Goal: Transaction & Acquisition: Book appointment/travel/reservation

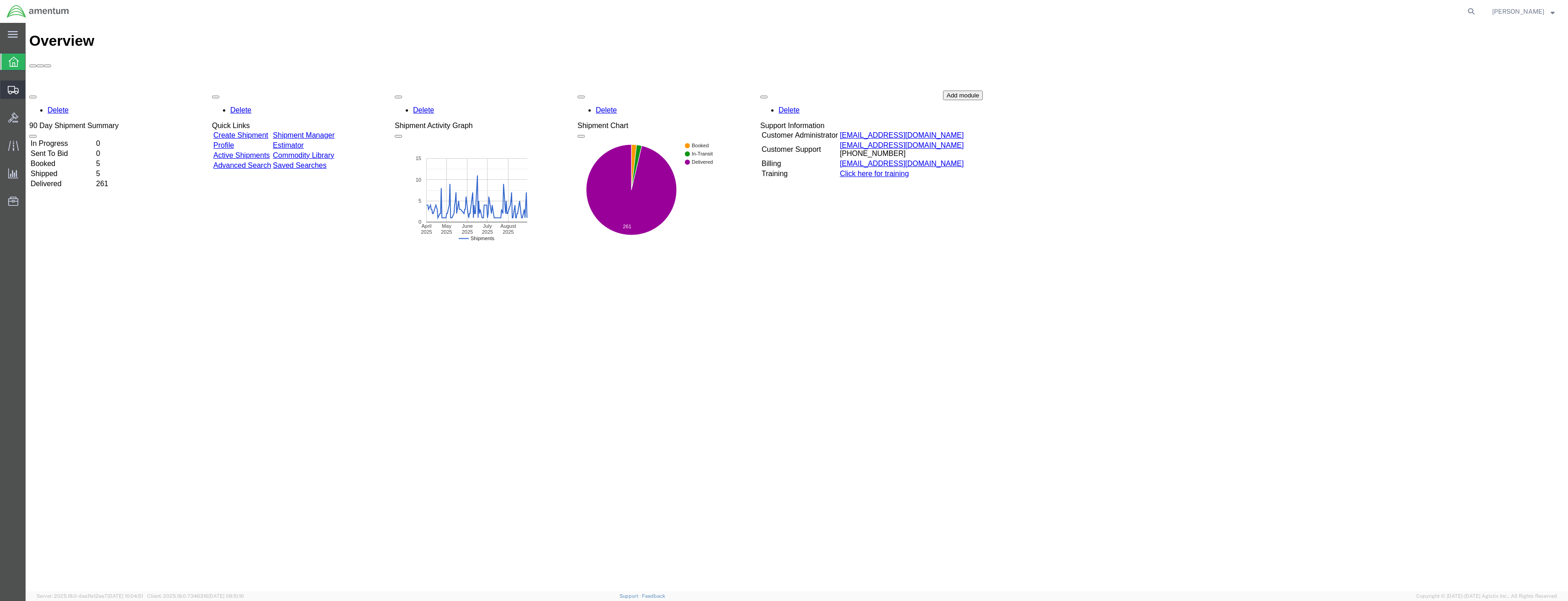
click at [12, 90] on icon at bounding box center [13, 89] width 11 height 8
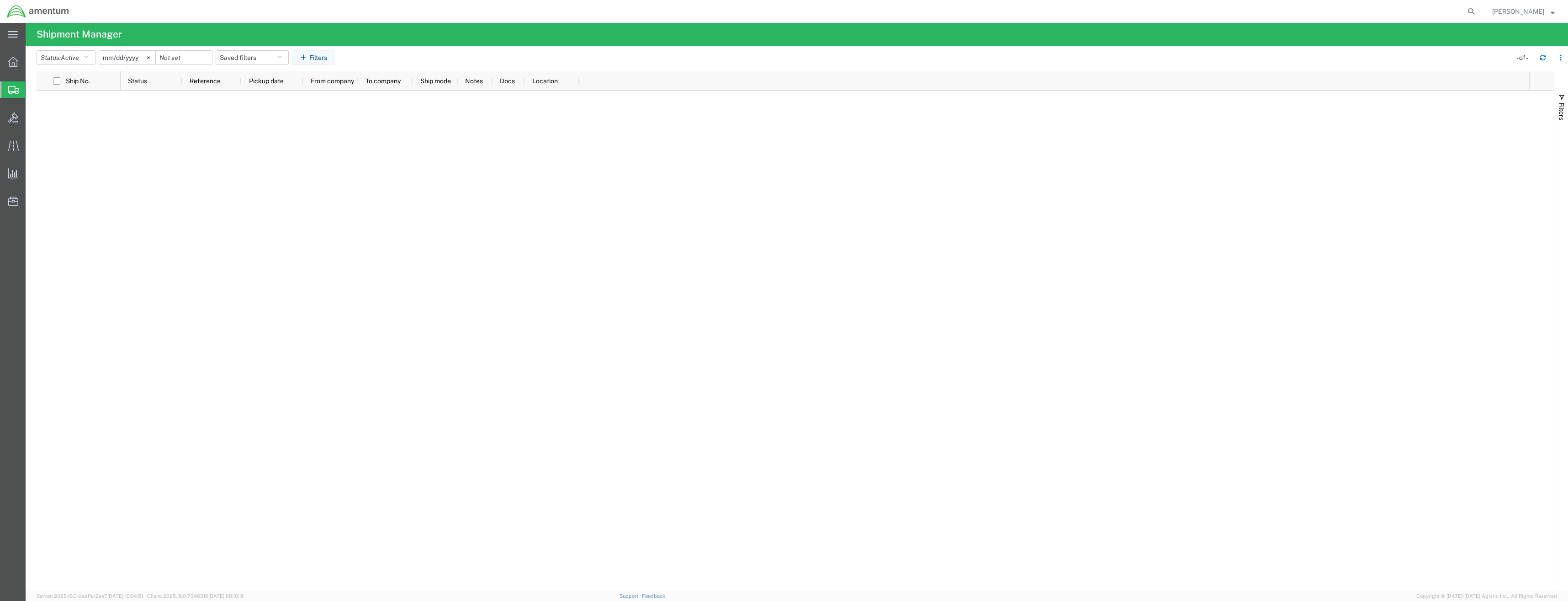
click at [14, 66] on icon at bounding box center [13, 62] width 10 height 10
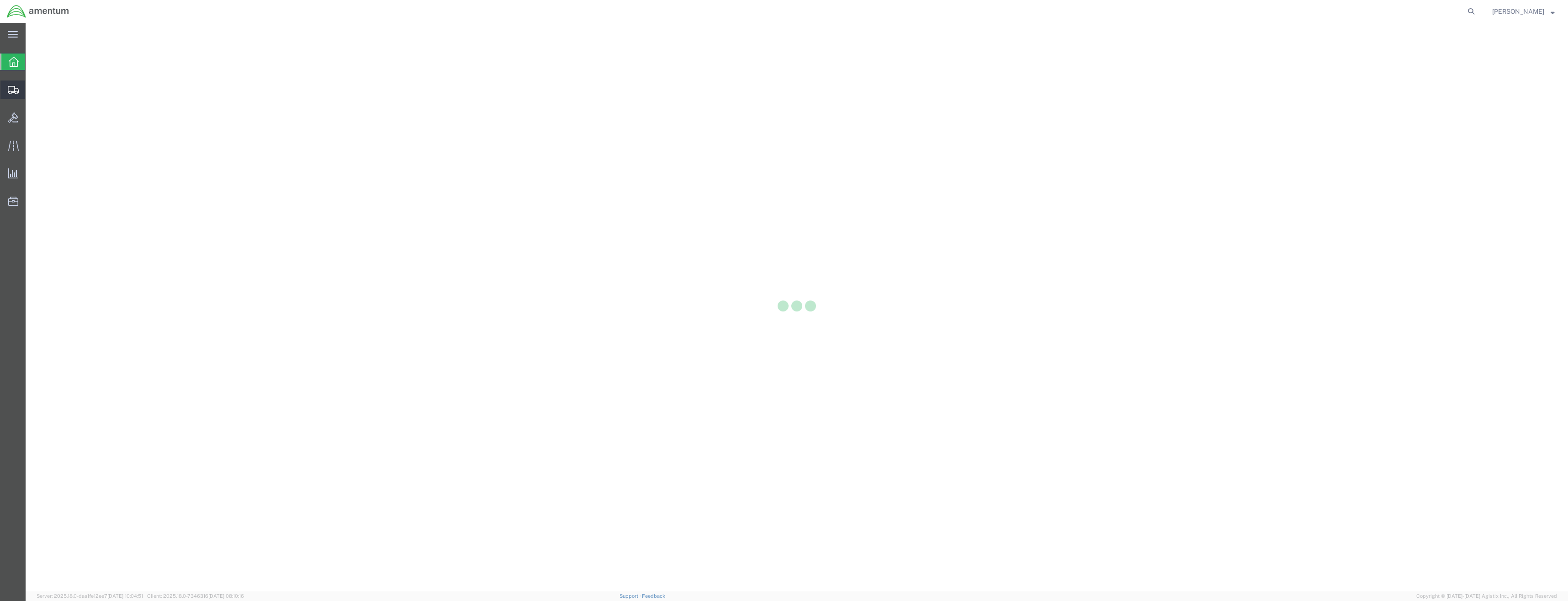
click at [11, 85] on icon at bounding box center [13, 89] width 11 height 8
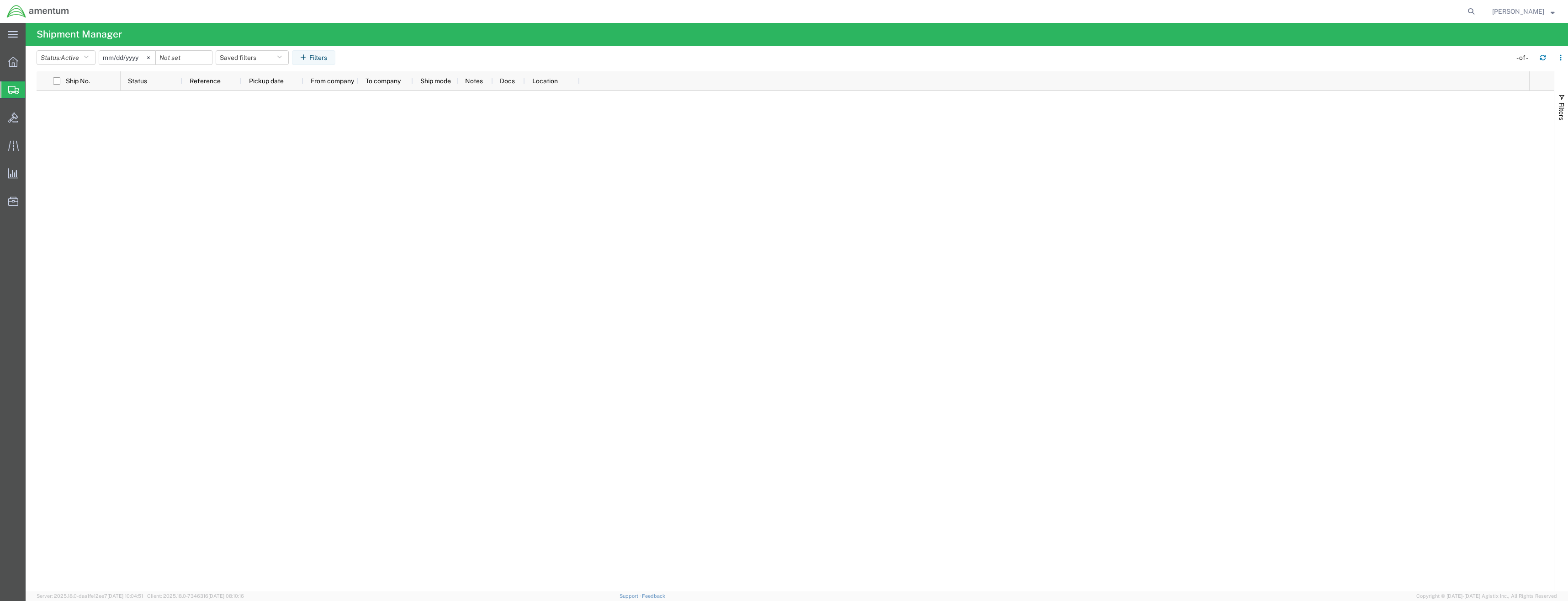
click at [16, 69] on div at bounding box center [13, 62] width 26 height 19
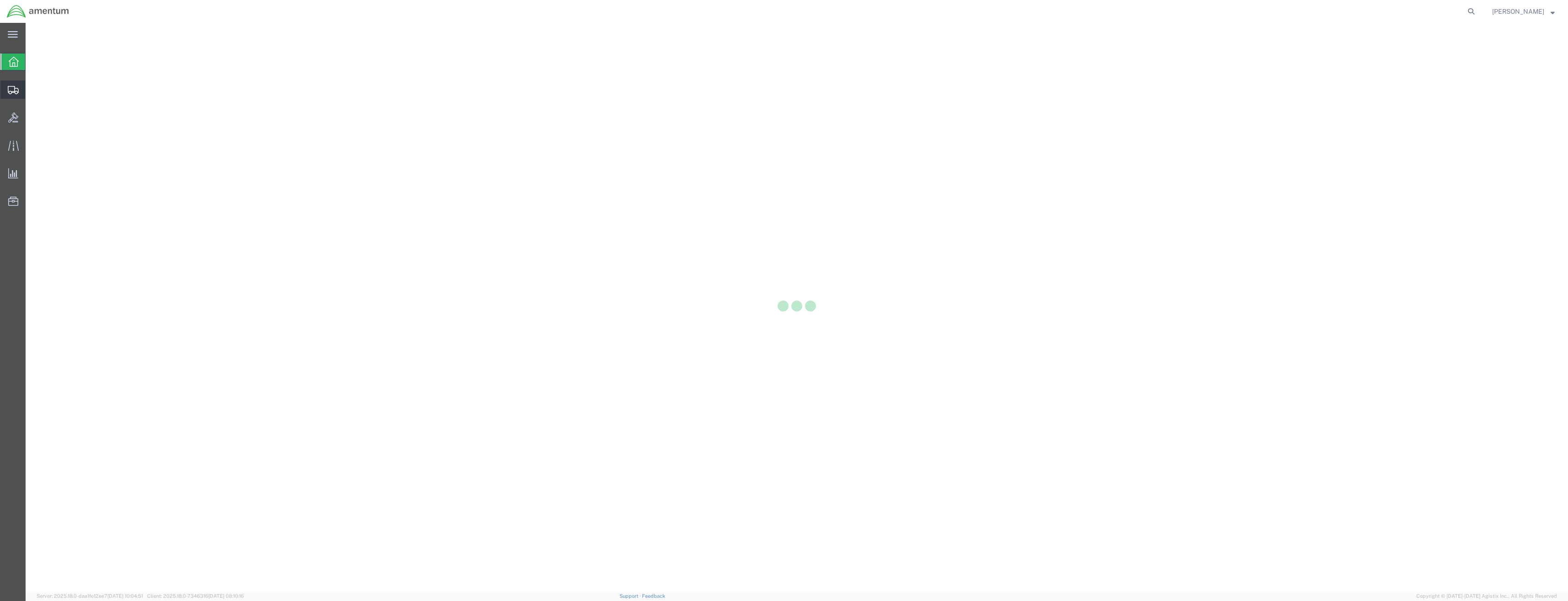
click at [15, 88] on icon at bounding box center [13, 89] width 11 height 8
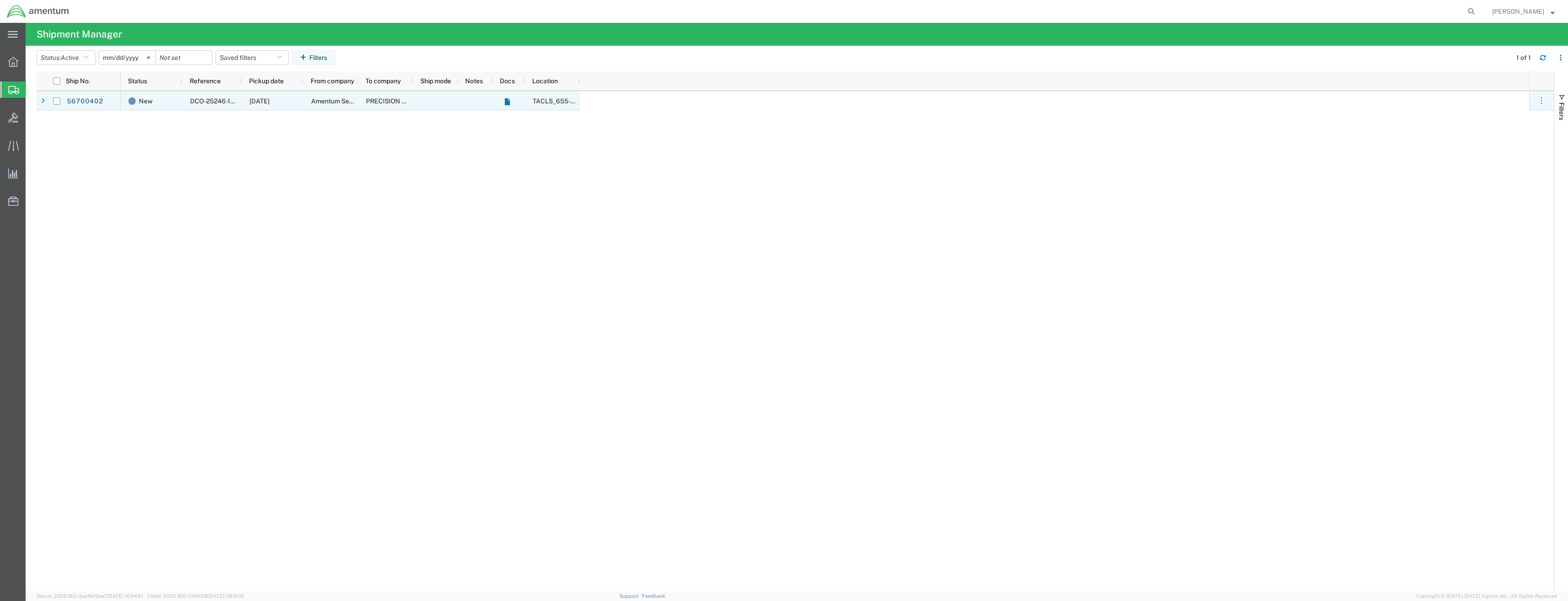
click at [84, 104] on link "56700402" at bounding box center [84, 101] width 37 height 15
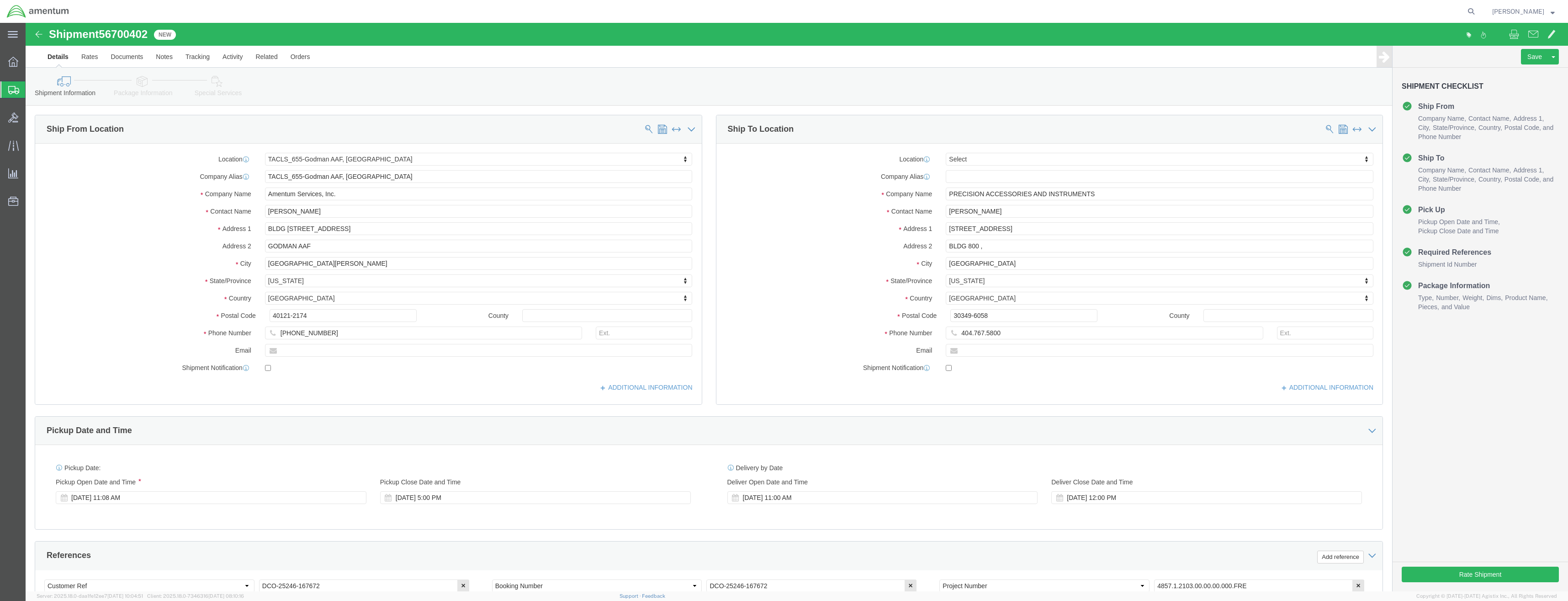
select select "42727"
select select
click input "404.767.5800"
type input "[PHONE_NUMBER]"
click button "Rate Shipment"
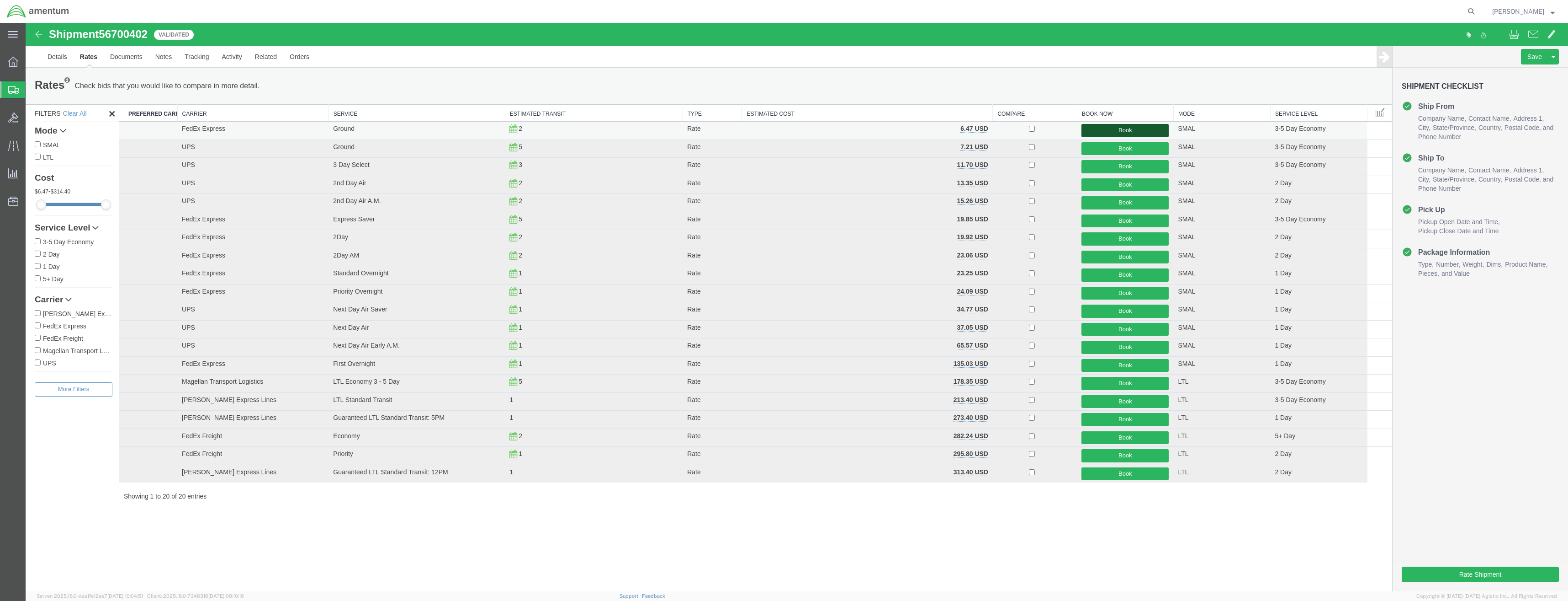
click at [1113, 128] on button "Book" at bounding box center [1125, 130] width 87 height 13
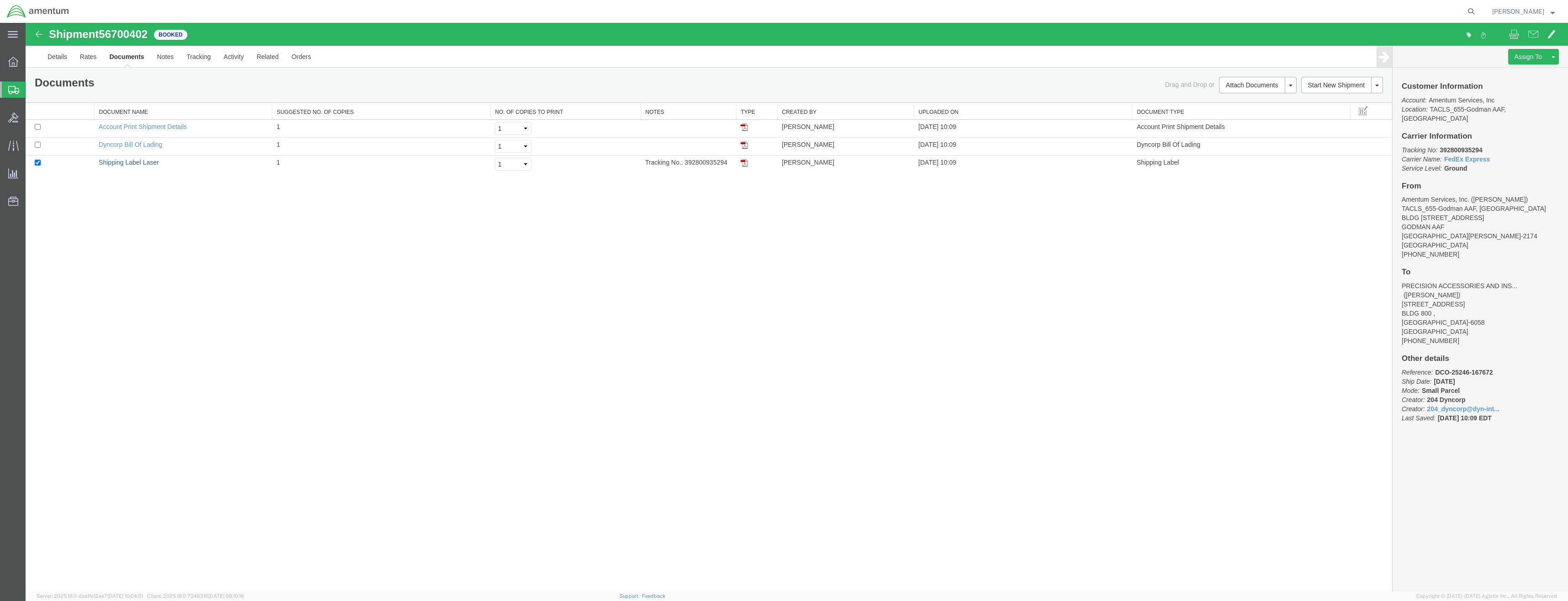
drag, startPoint x: 120, startPoint y: 164, endPoint x: 330, endPoint y: 218, distance: 216.8
click at [120, 164] on link "Shipping Label Laser" at bounding box center [129, 161] width 60 height 7
